Goal: Transaction & Acquisition: Purchase product/service

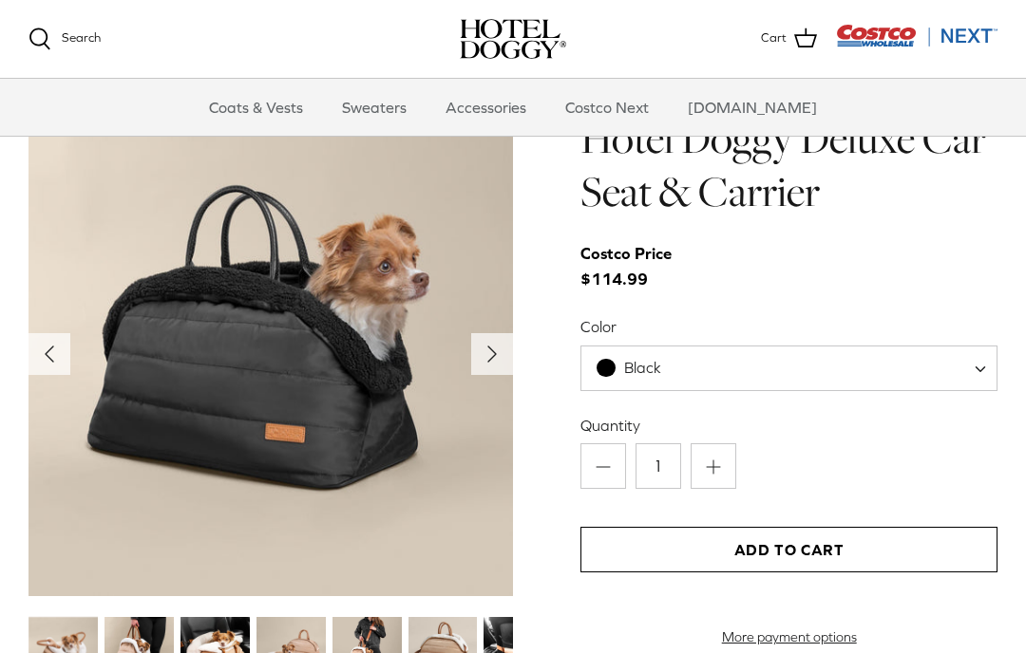
scroll to position [1846, 0]
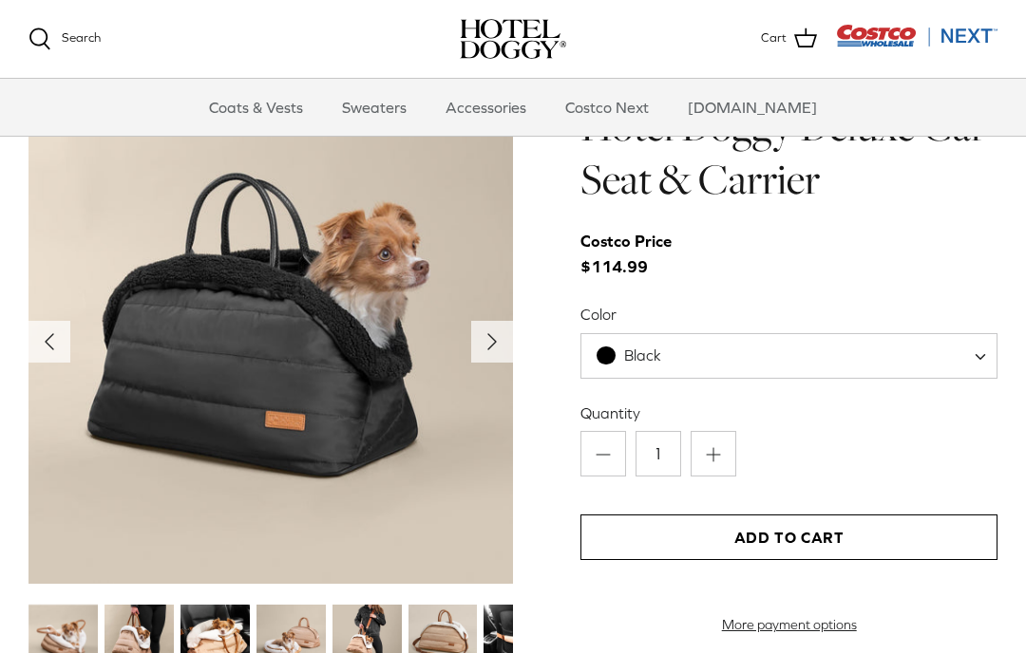
click at [57, 649] on img at bounding box center [62, 639] width 69 height 69
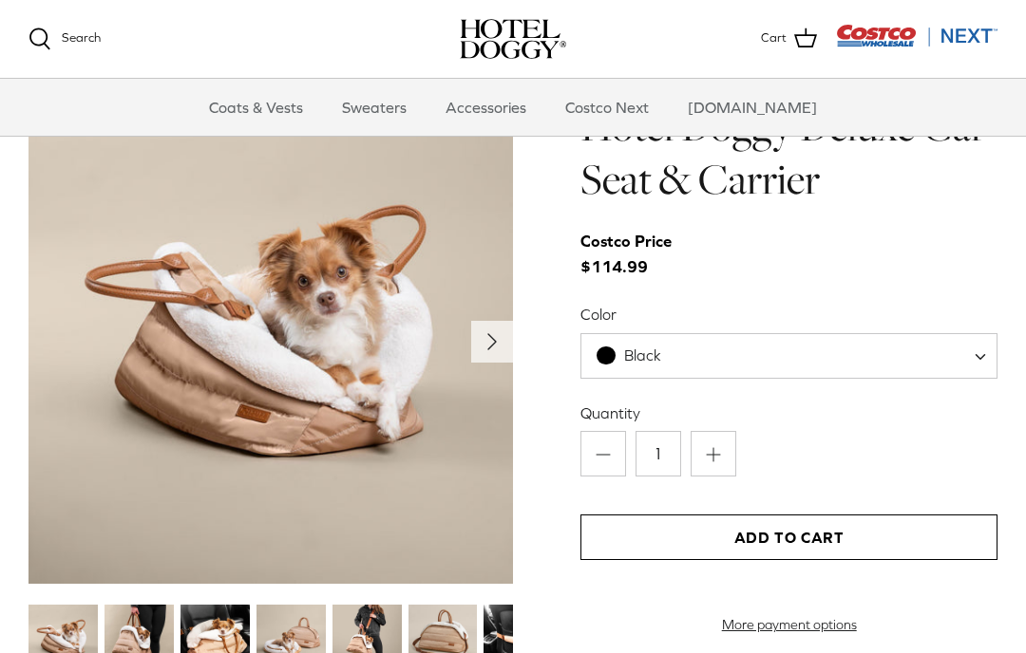
click at [150, 640] on img at bounding box center [138, 639] width 69 height 69
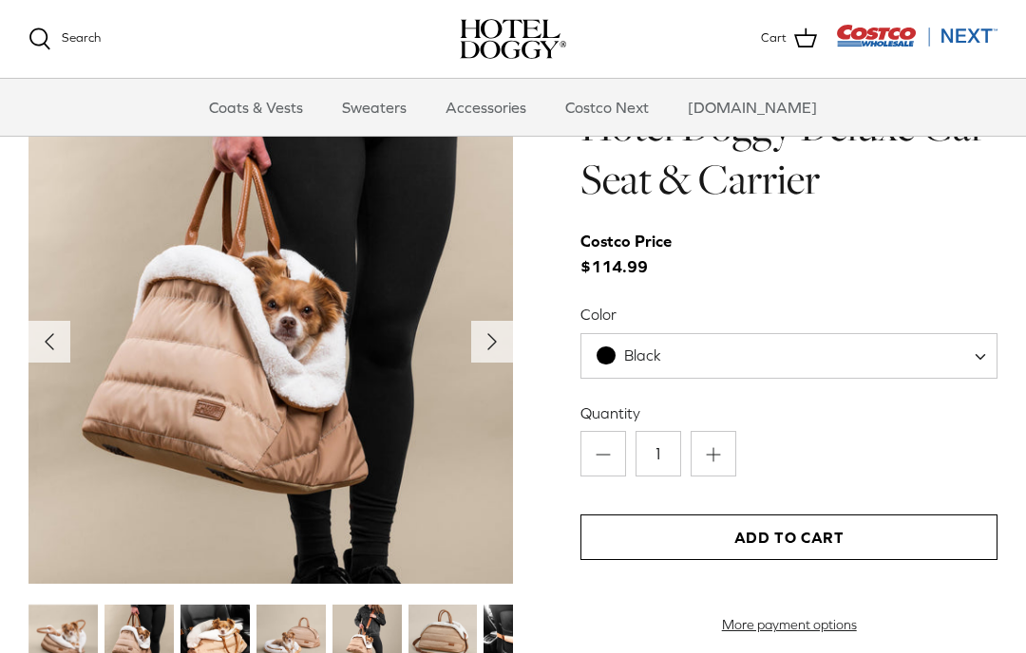
click at [295, 642] on img at bounding box center [290, 639] width 69 height 69
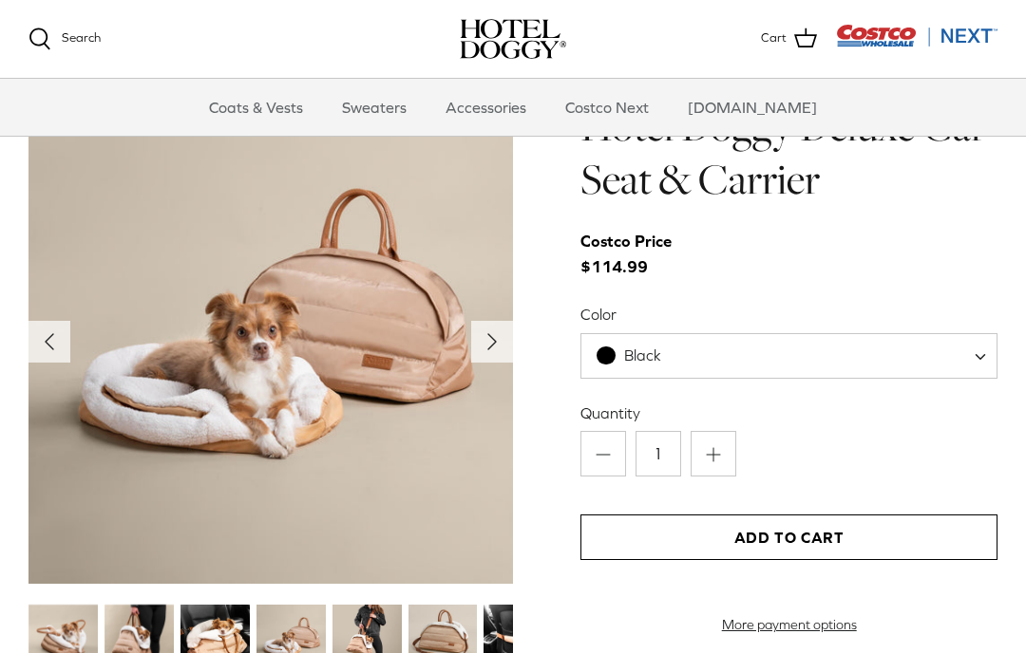
click at [359, 645] on img at bounding box center [366, 639] width 69 height 69
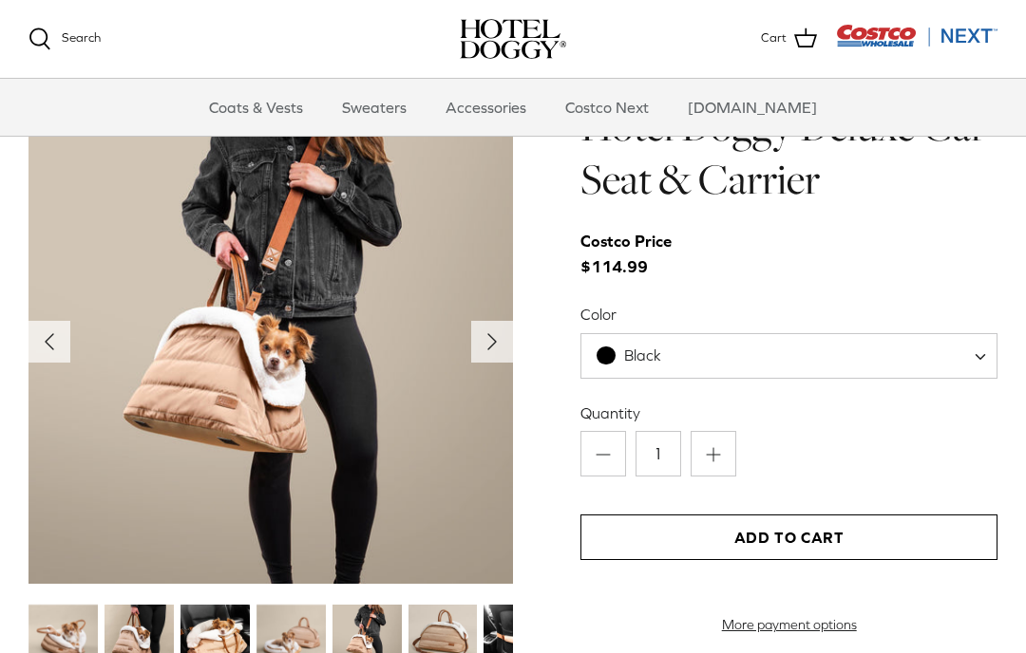
click at [457, 646] on img at bounding box center [442, 639] width 69 height 69
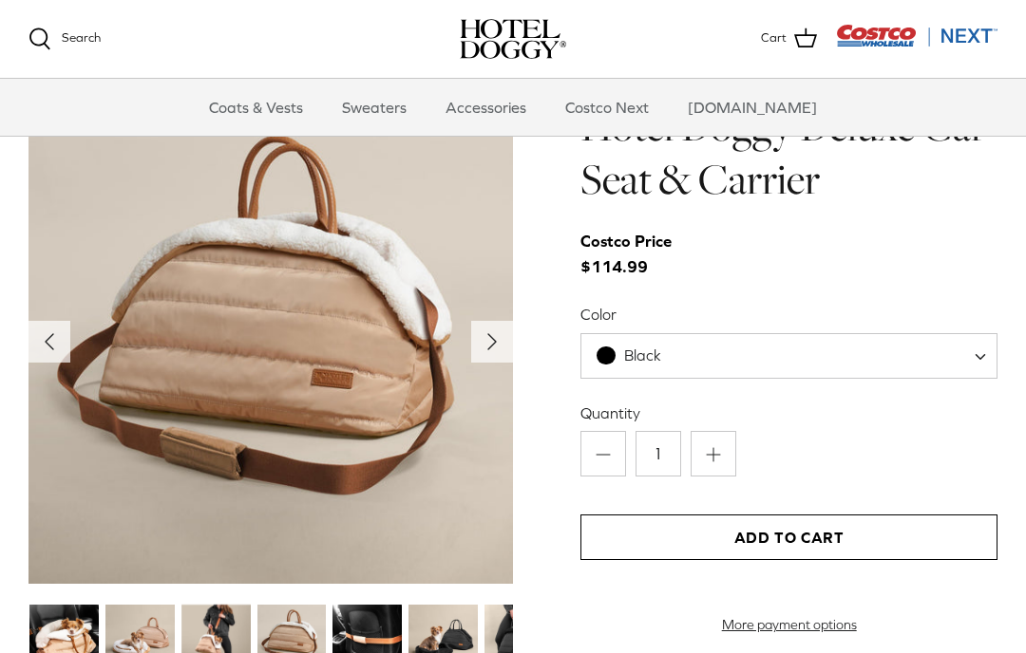
click at [381, 645] on img at bounding box center [366, 639] width 69 height 69
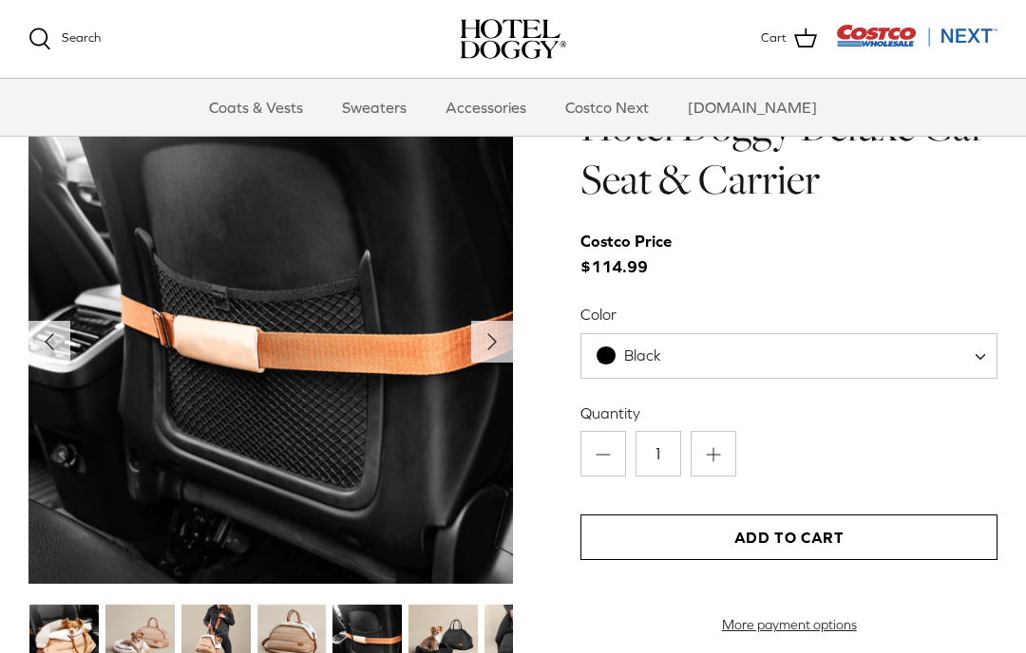
click at [439, 652] on img at bounding box center [442, 639] width 69 height 69
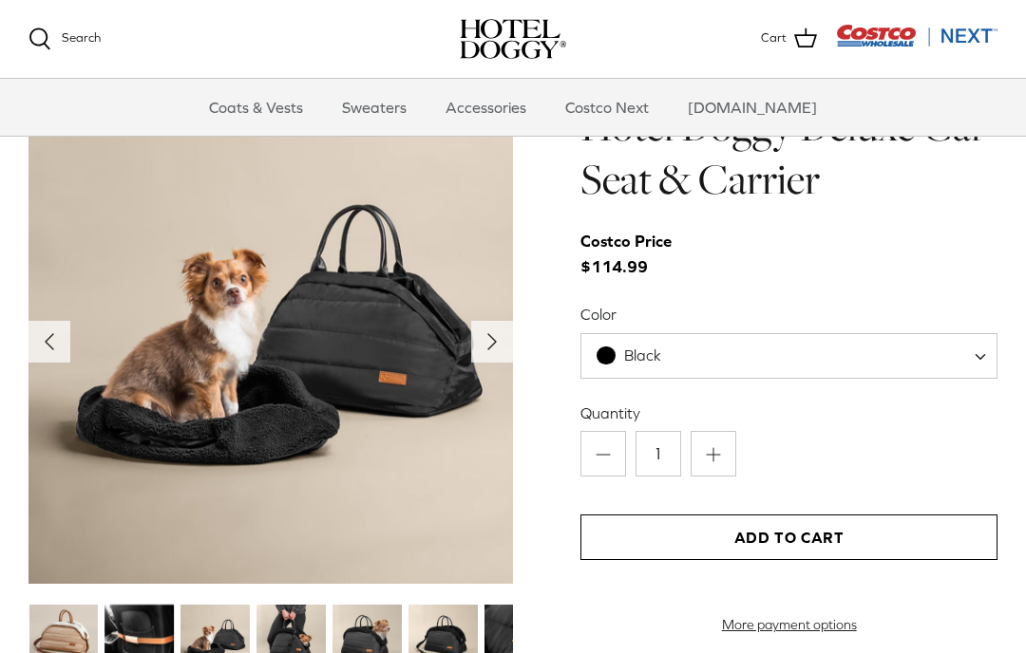
click at [307, 648] on img at bounding box center [290, 639] width 69 height 69
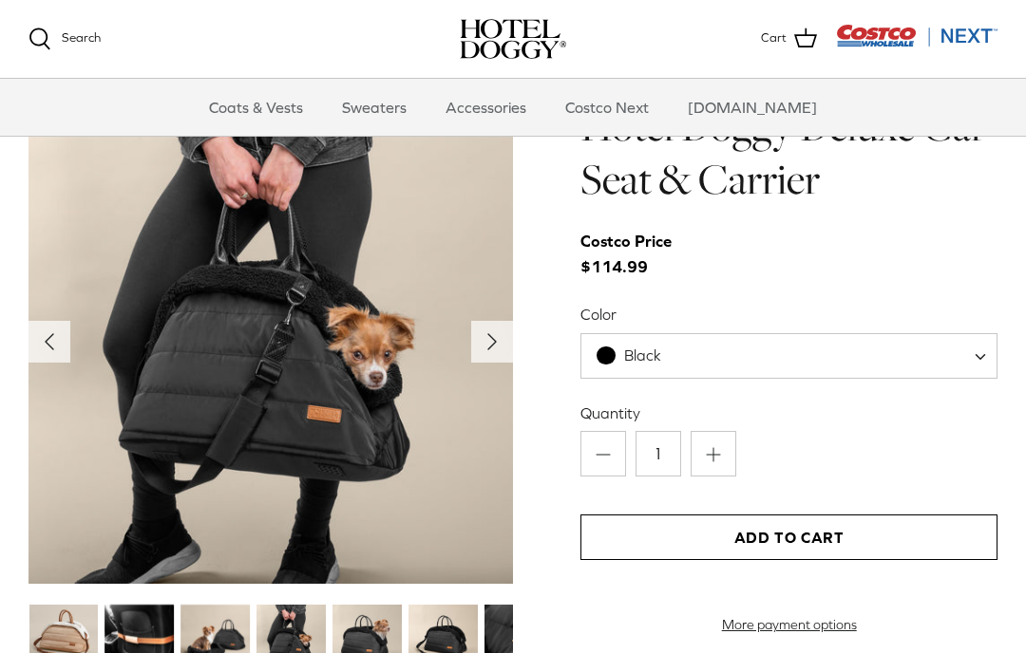
click at [370, 643] on img at bounding box center [366, 639] width 69 height 69
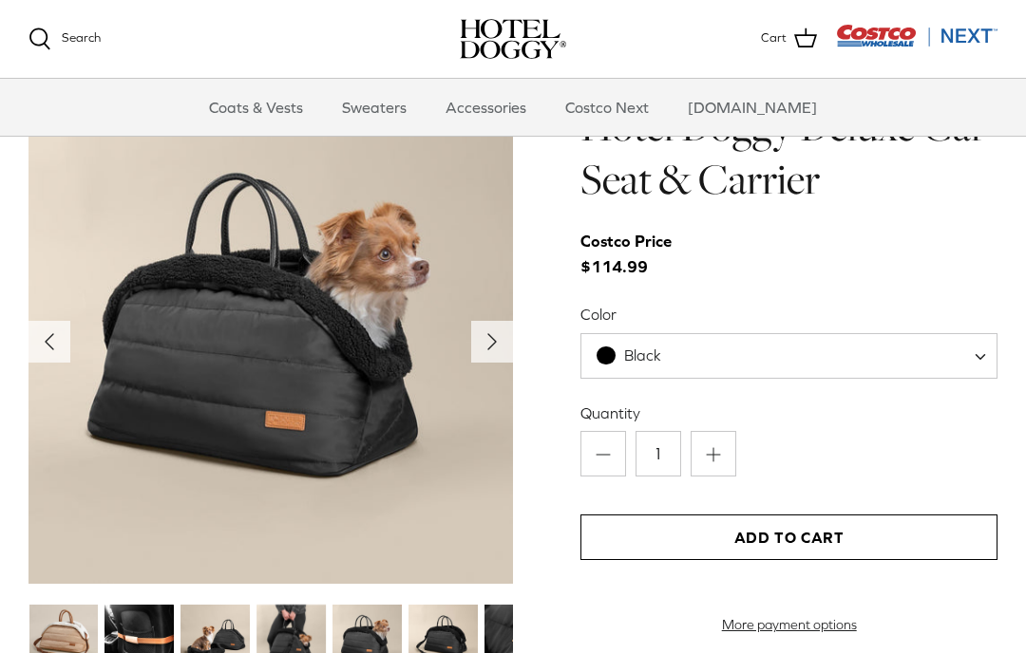
click at [439, 649] on img at bounding box center [442, 639] width 69 height 69
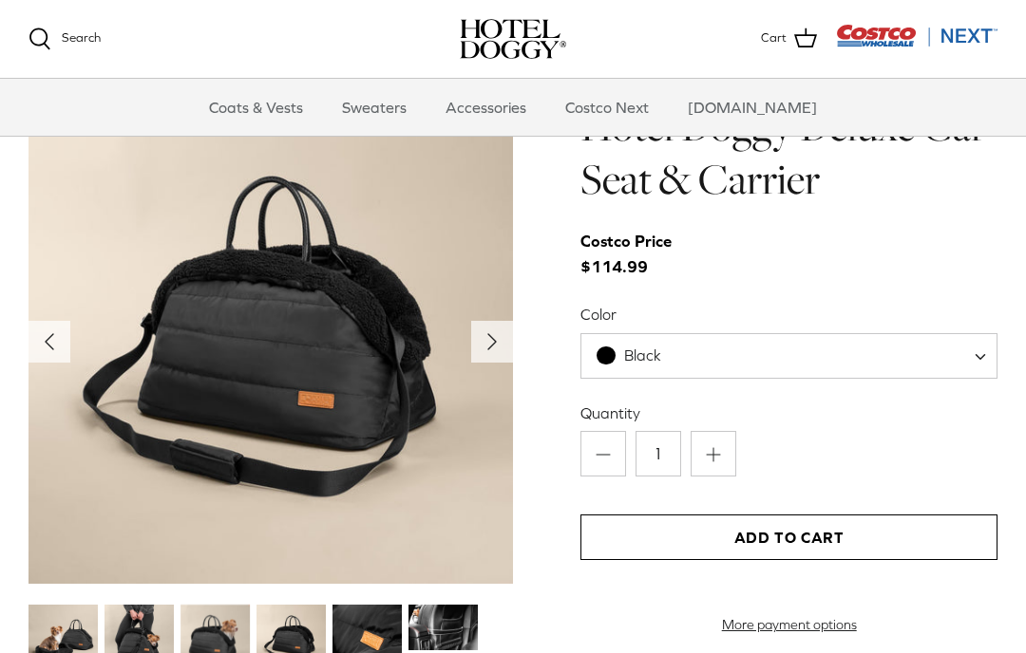
click at [443, 630] on img at bounding box center [442, 628] width 69 height 47
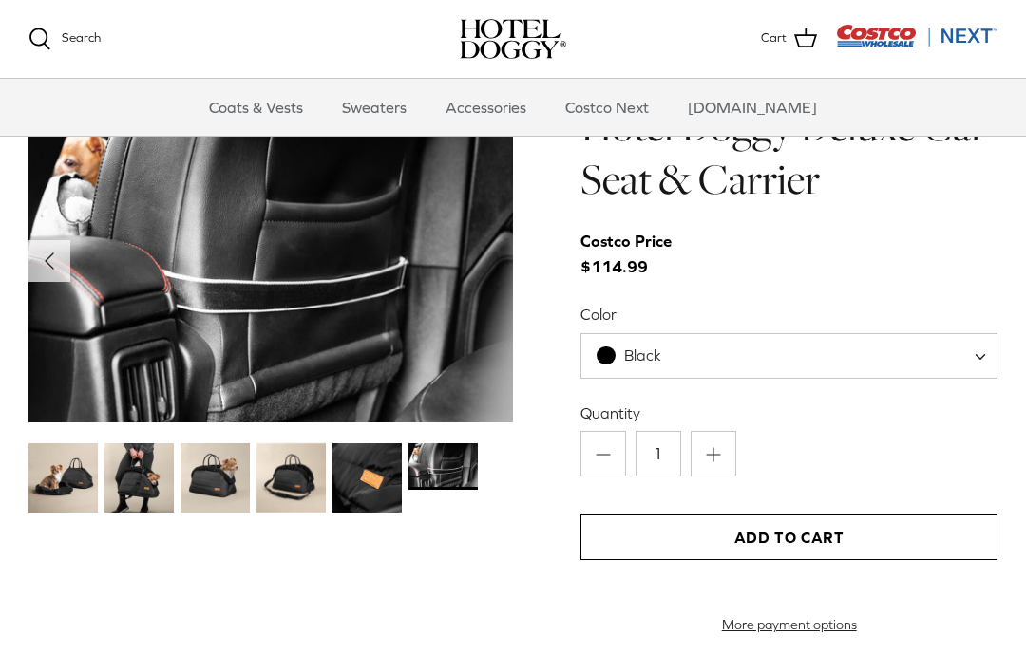
click at [349, 489] on img at bounding box center [366, 477] width 69 height 69
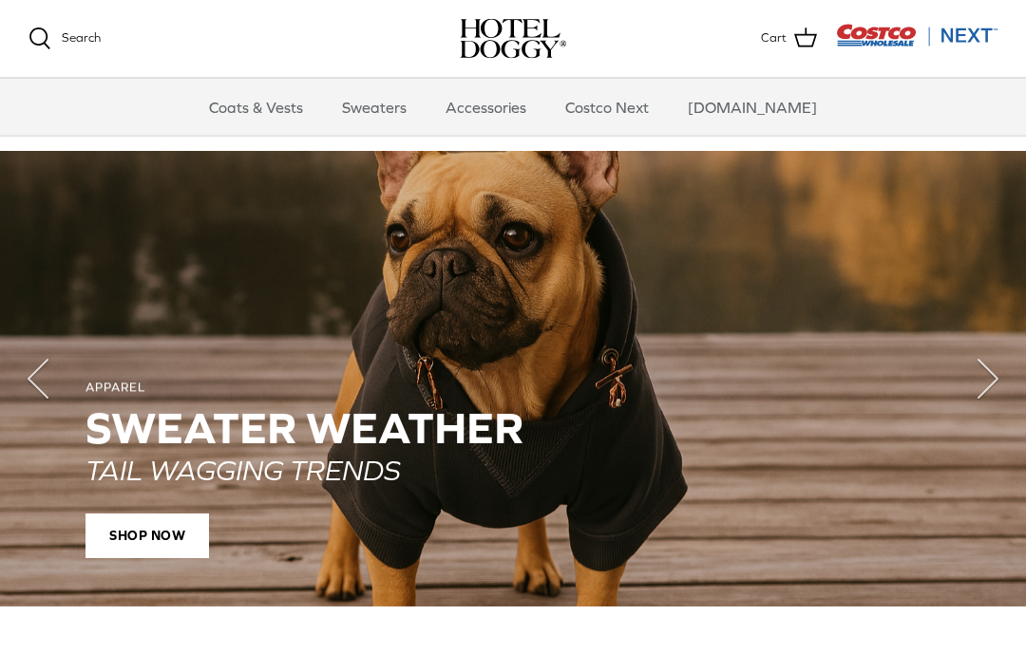
scroll to position [1263, 0]
click at [136, 530] on span "Shop Now" at bounding box center [146, 537] width 123 height 46
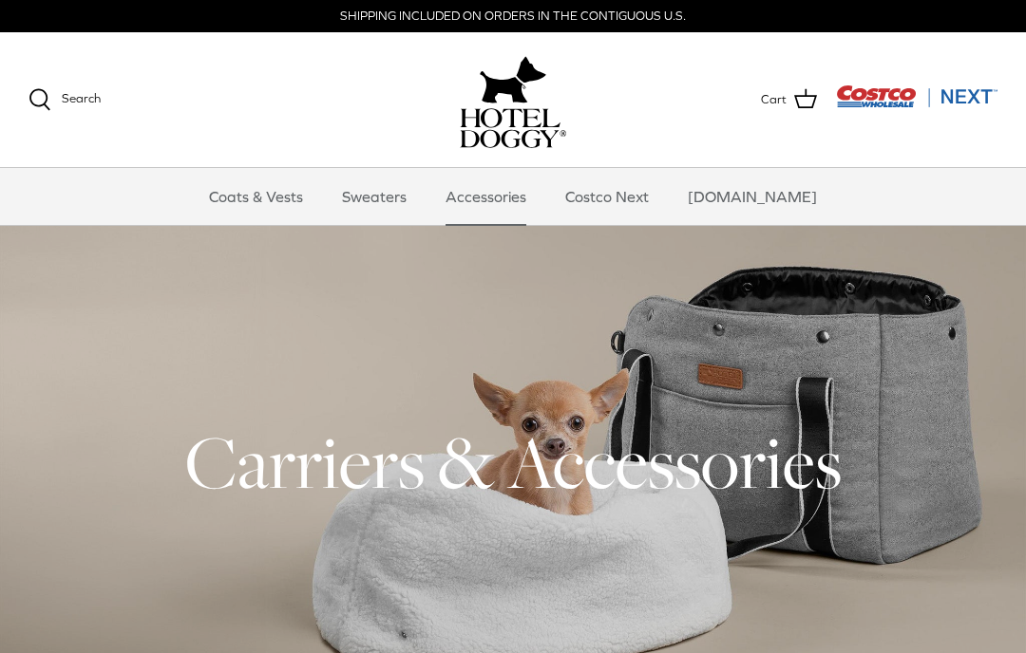
click at [273, 199] on link "Coats & Vests" at bounding box center [256, 196] width 128 height 57
